Goal: Task Accomplishment & Management: Manage account settings

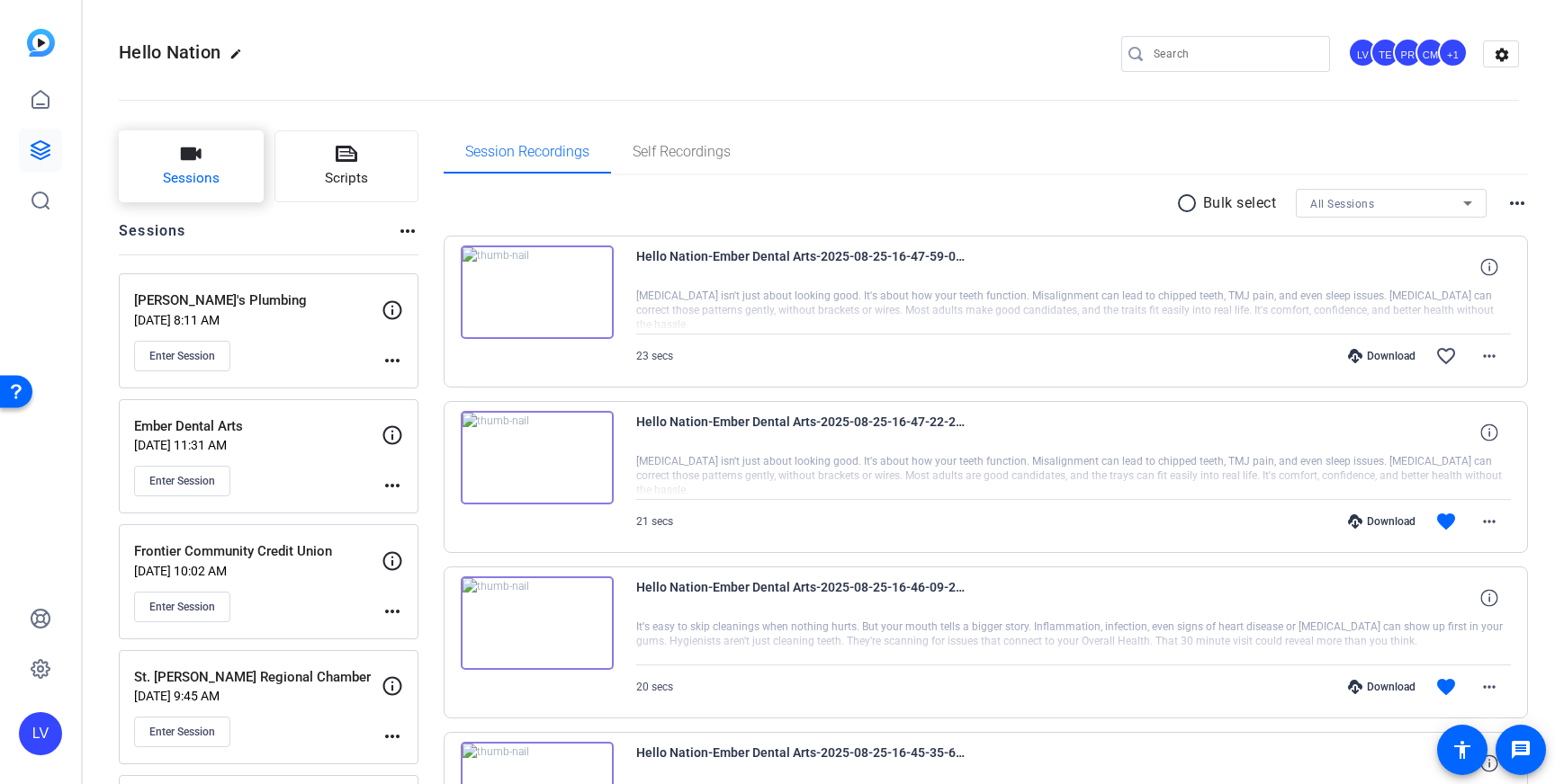
click at [183, 182] on span "Sessions" at bounding box center [191, 178] width 57 height 21
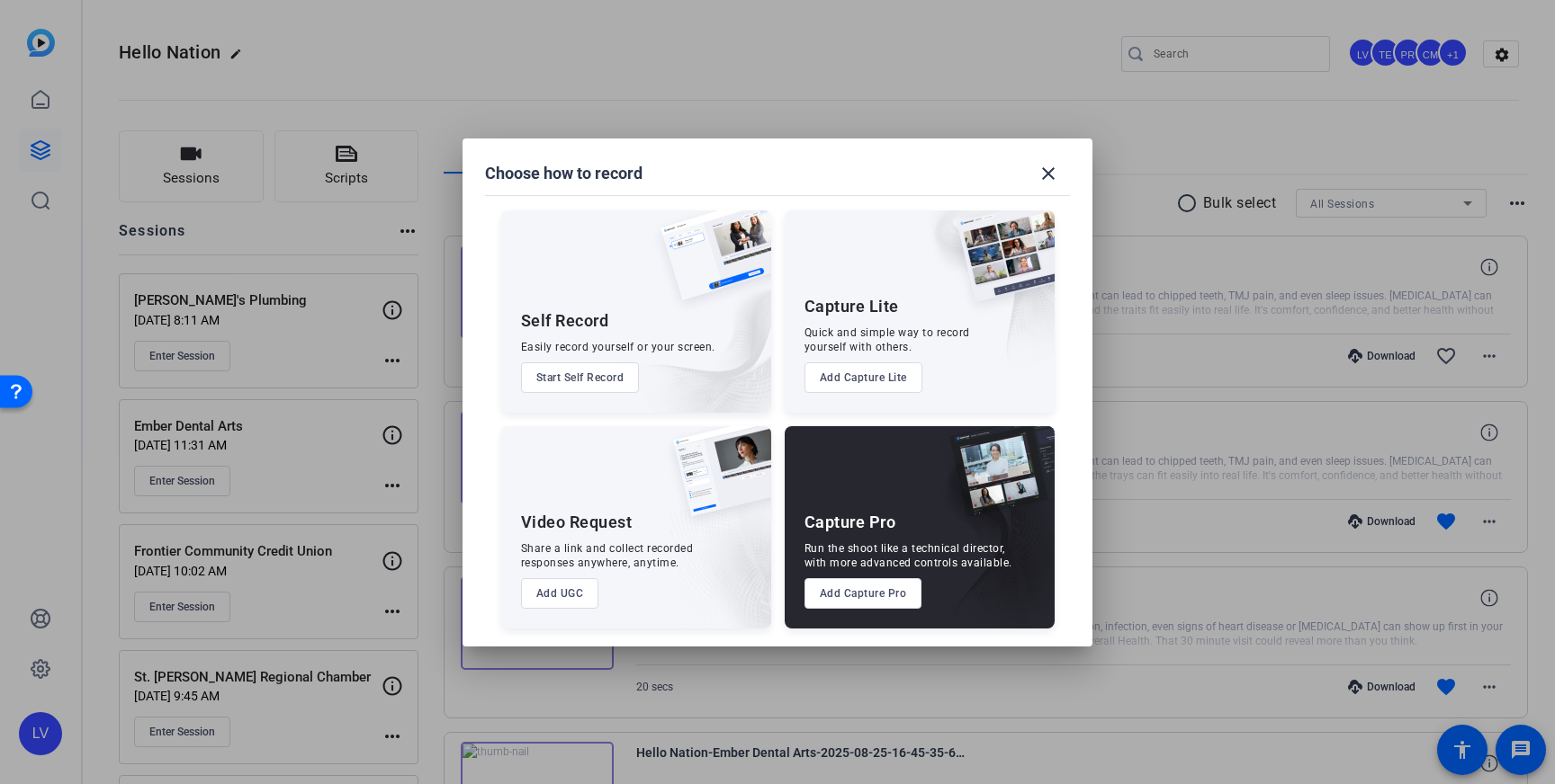
drag, startPoint x: 873, startPoint y: 598, endPoint x: 855, endPoint y: 580, distance: 25.5
click at [873, 598] on button "Add Capture Pro" at bounding box center [863, 593] width 118 height 30
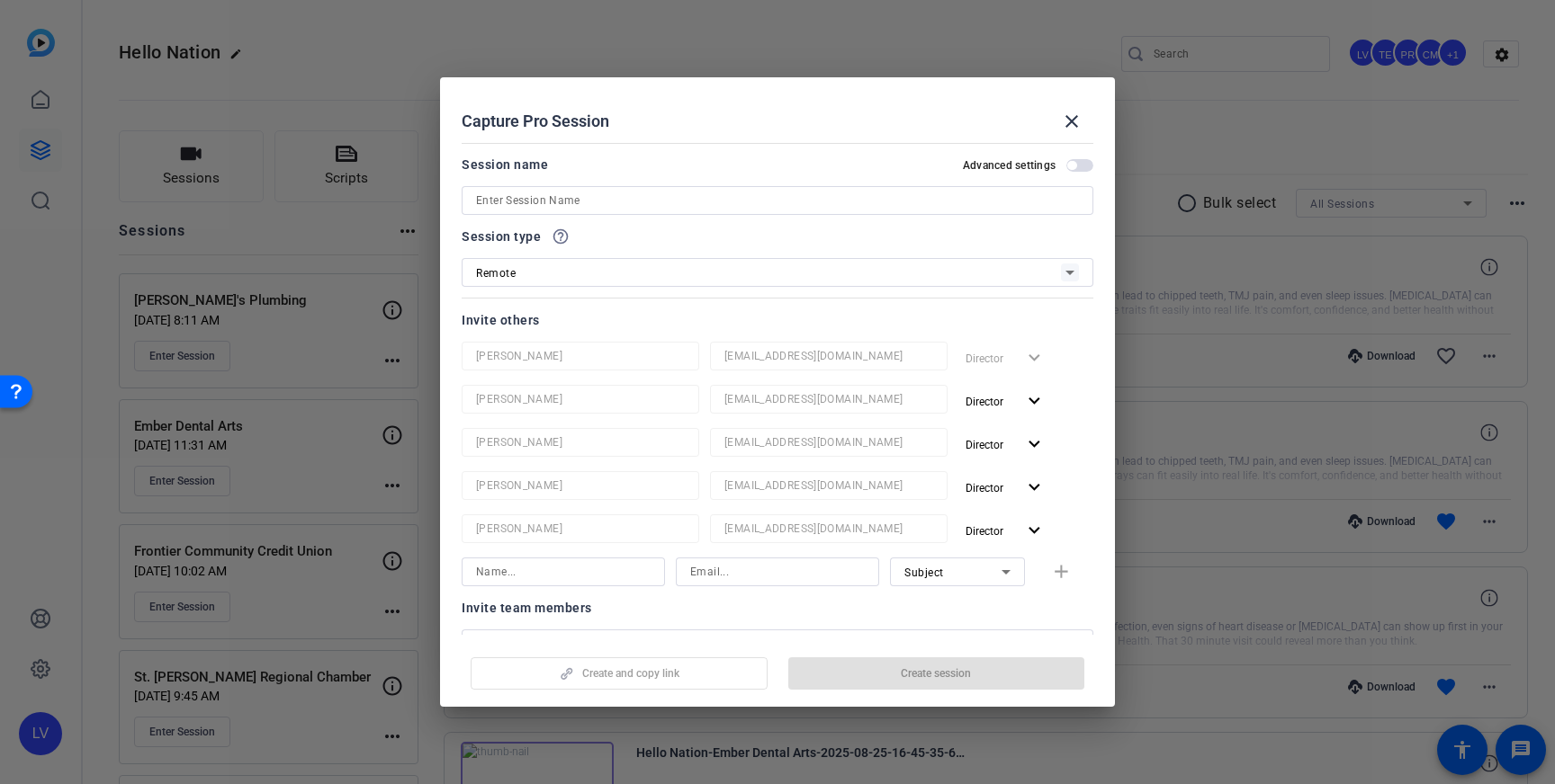
drag, startPoint x: 544, startPoint y: 182, endPoint x: 550, endPoint y: 194, distance: 13.4
click at [545, 183] on div "Session name Advanced settings" at bounding box center [777, 184] width 631 height 61
click at [551, 195] on input at bounding box center [778, 200] width 603 height 22
paste input "S & A Bookkeeping"
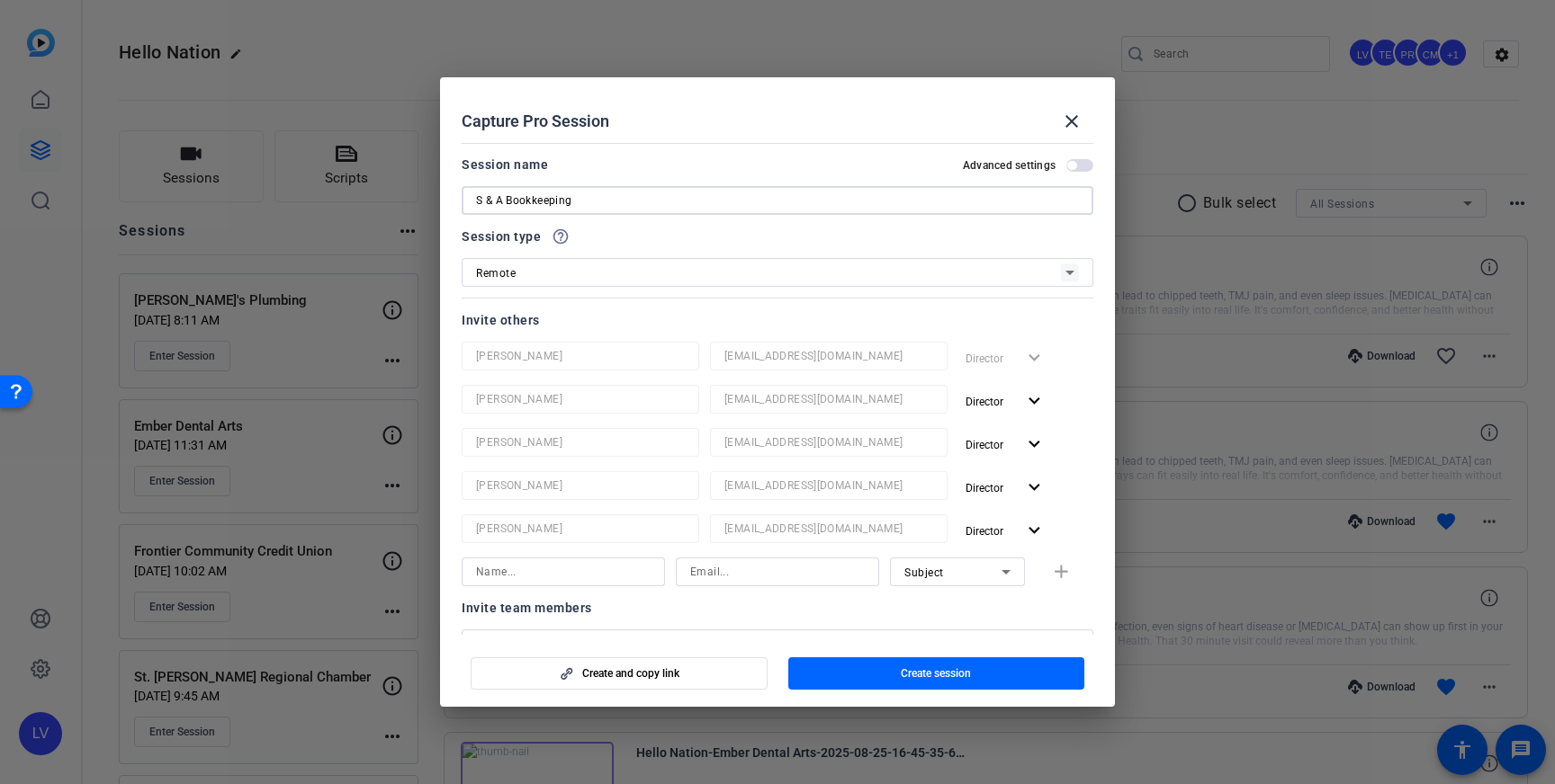
type input "S & A Bookkeeping"
click at [986, 671] on span "button" at bounding box center [937, 674] width 296 height 43
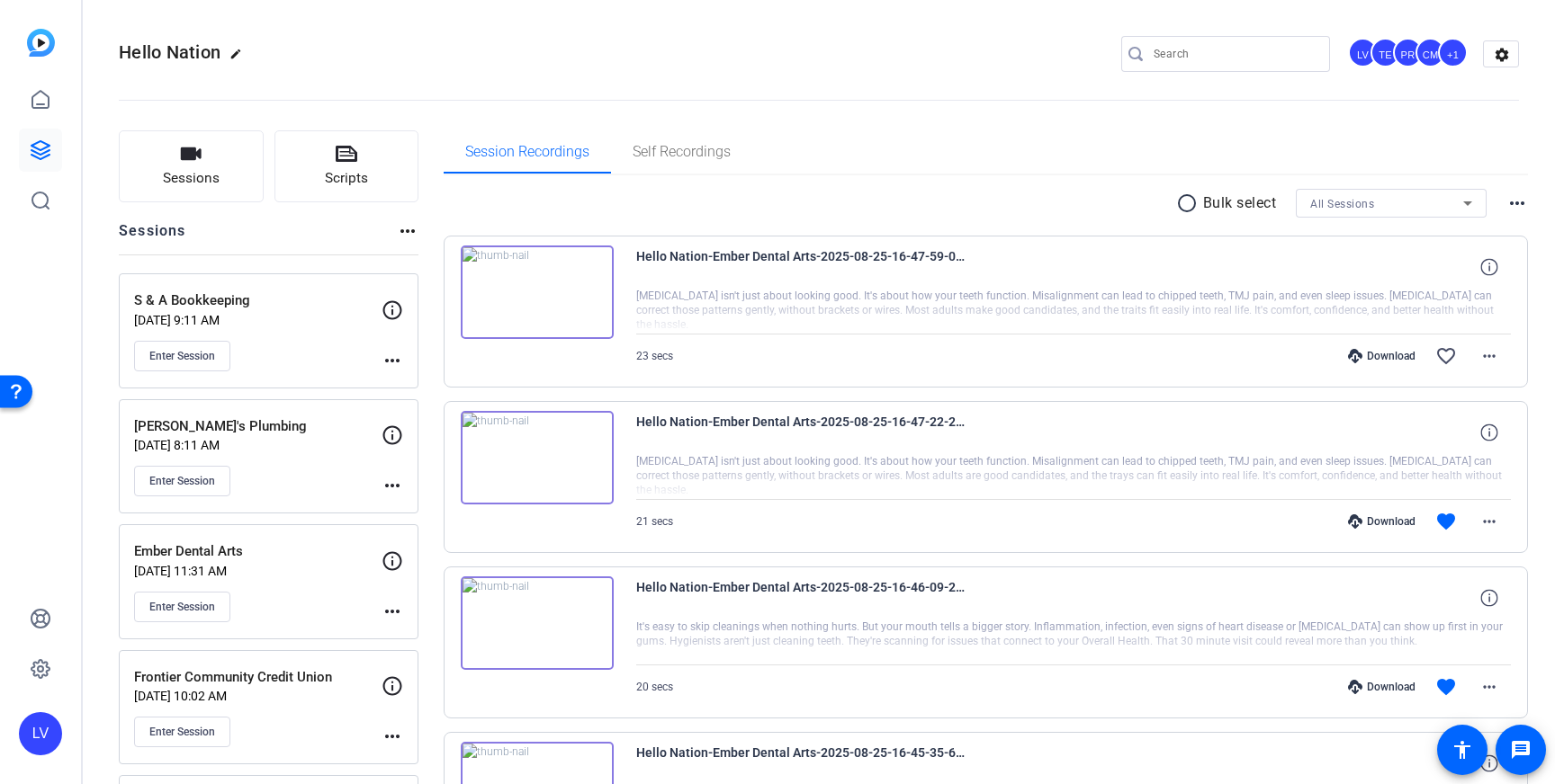
click at [391, 356] on mat-icon "more_horiz" at bounding box center [393, 361] width 22 height 22
click at [428, 396] on span "Edit Session" at bounding box center [436, 387] width 81 height 22
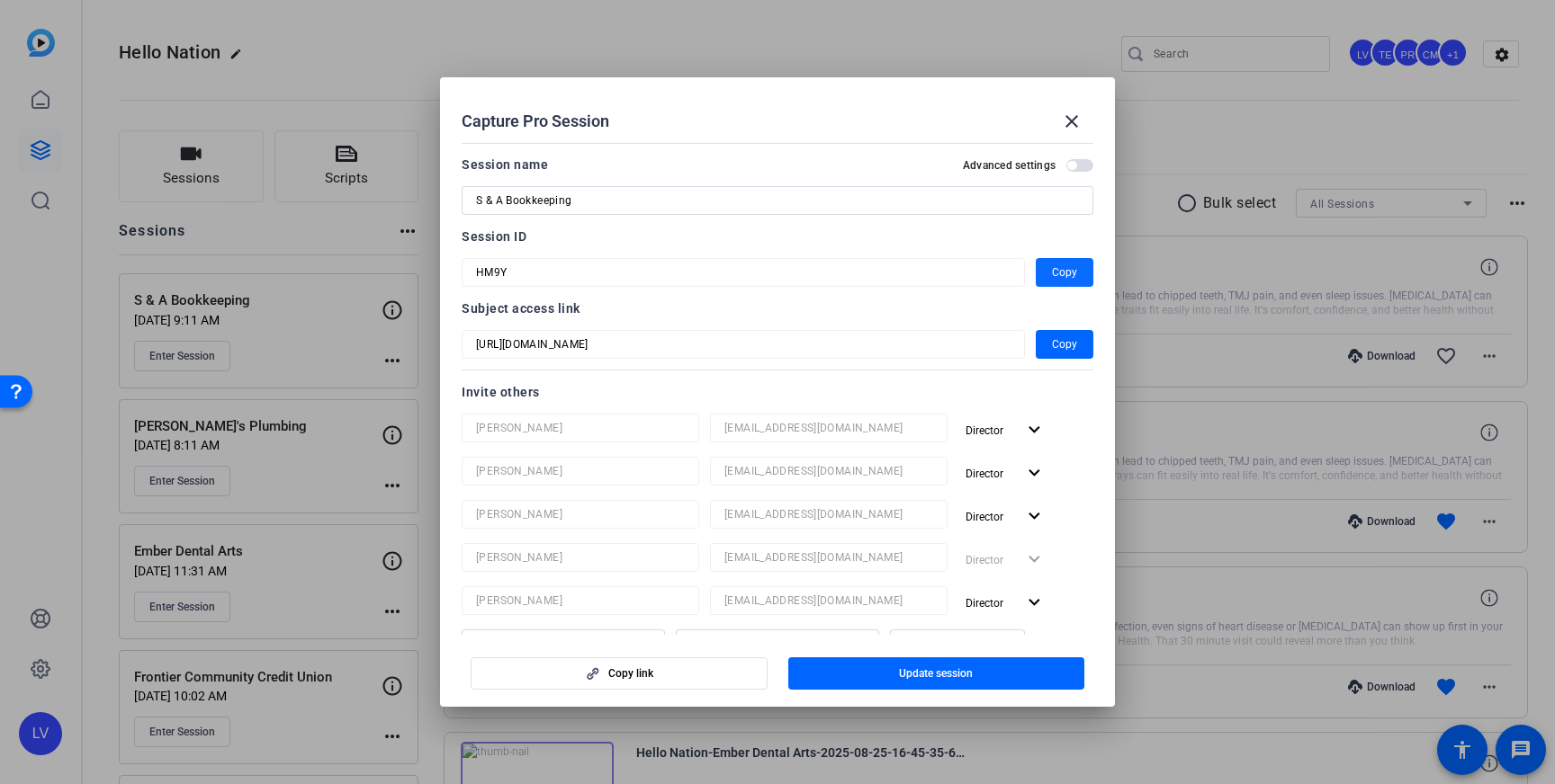
click at [1063, 275] on span "Copy" at bounding box center [1065, 273] width 26 height 22
